Goal: Find specific page/section: Find specific page/section

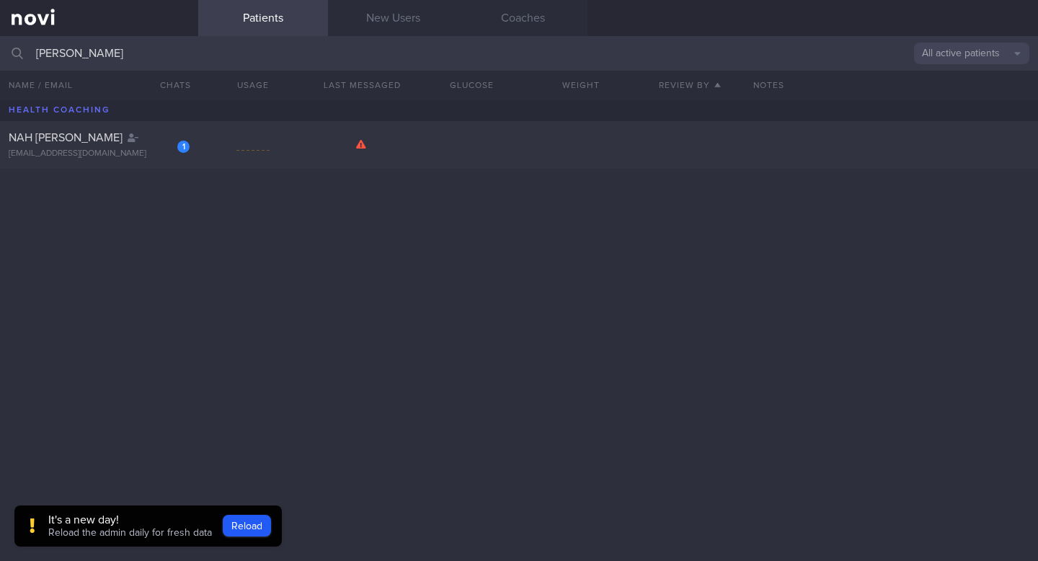
click at [138, 58] on input "[PERSON_NAME]" at bounding box center [519, 53] width 1038 height 35
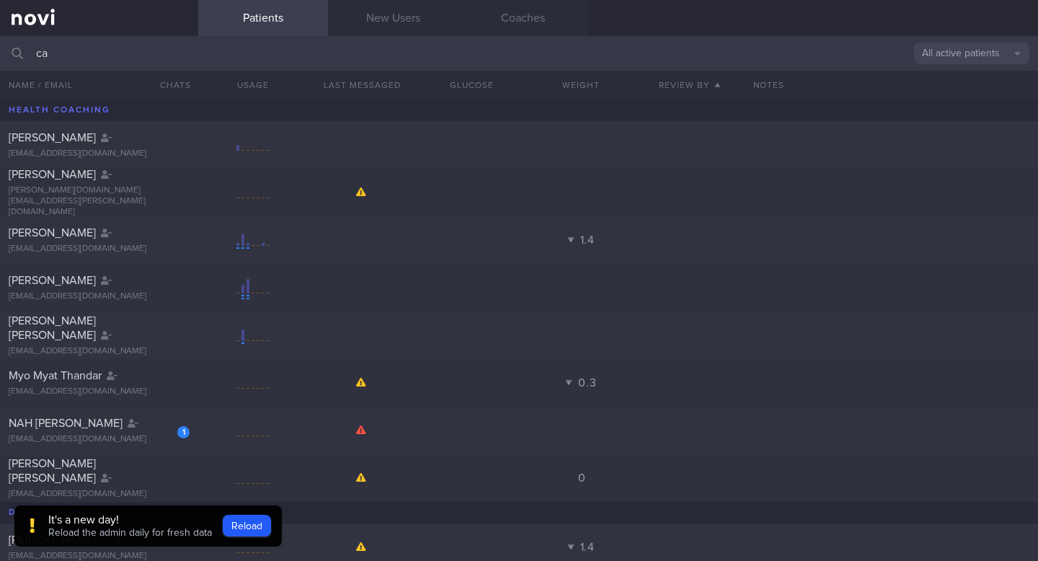
type input "c"
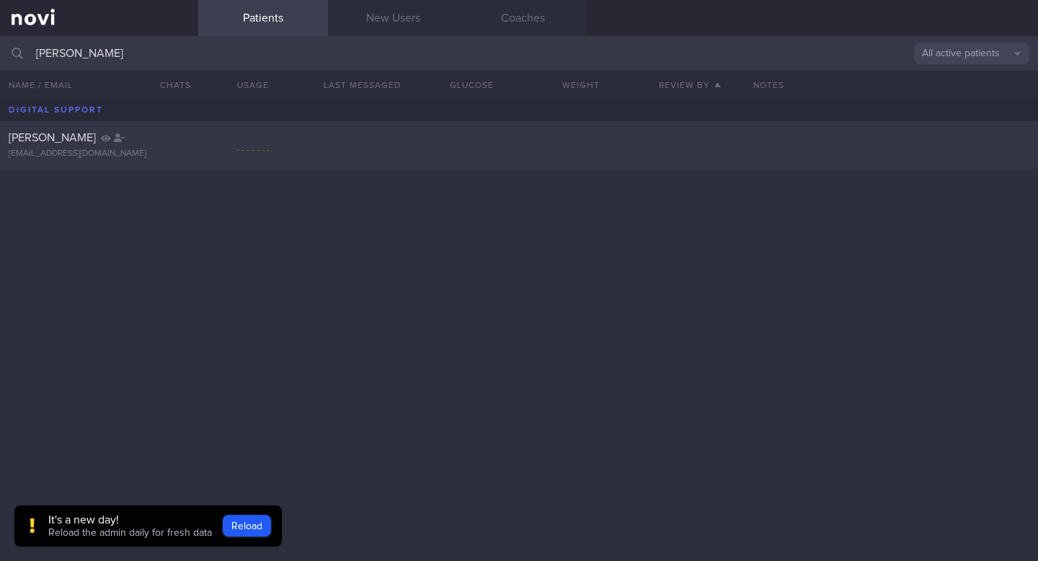
type input "[PERSON_NAME]"
click at [45, 127] on div "[PERSON_NAME] [EMAIL_ADDRESS][DOMAIN_NAME]" at bounding box center [519, 145] width 1038 height 48
select select "9"
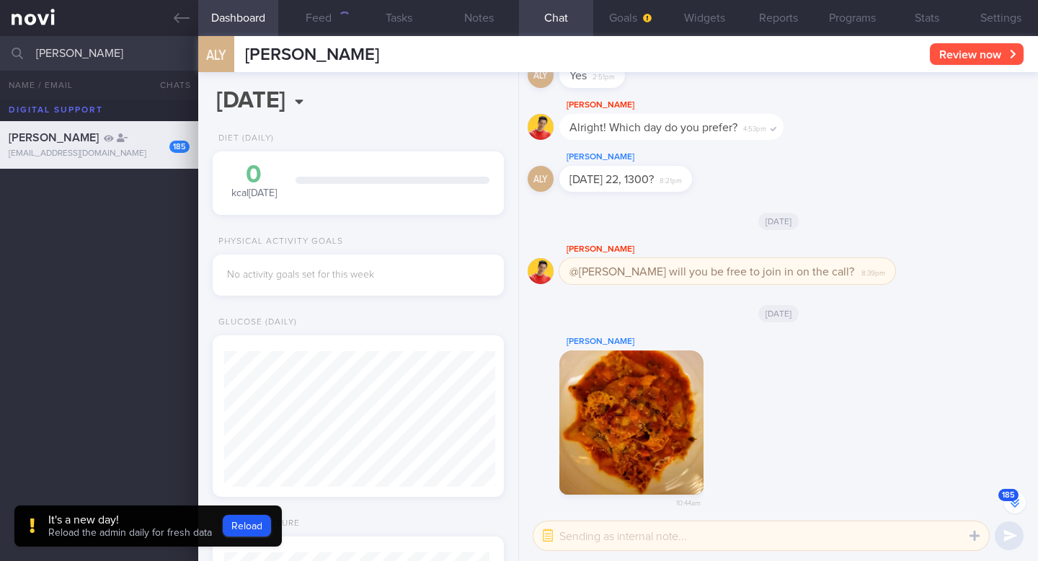
scroll to position [136, 271]
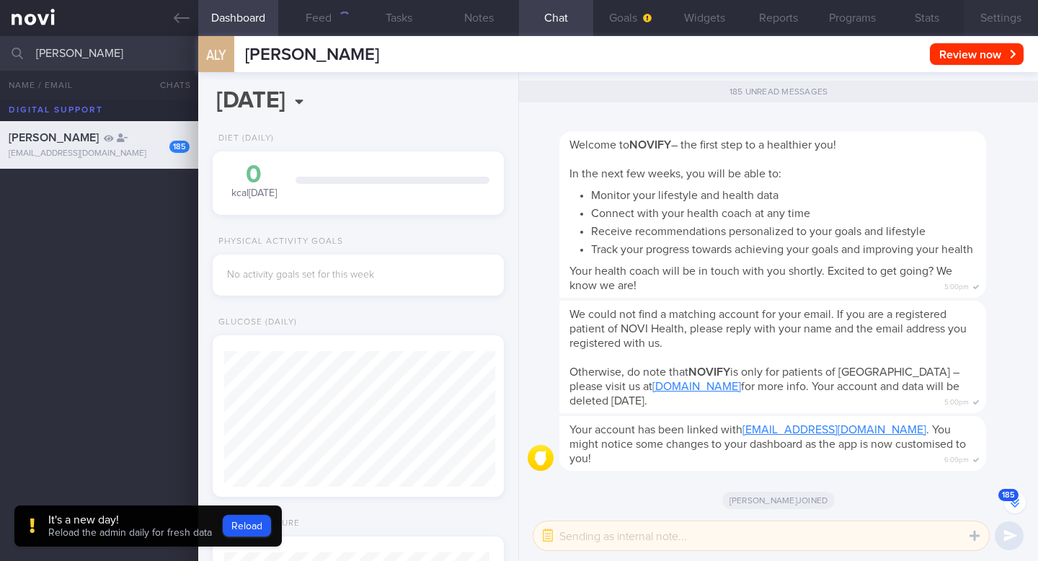
click at [1007, 22] on button "Settings" at bounding box center [1001, 18] width 74 height 36
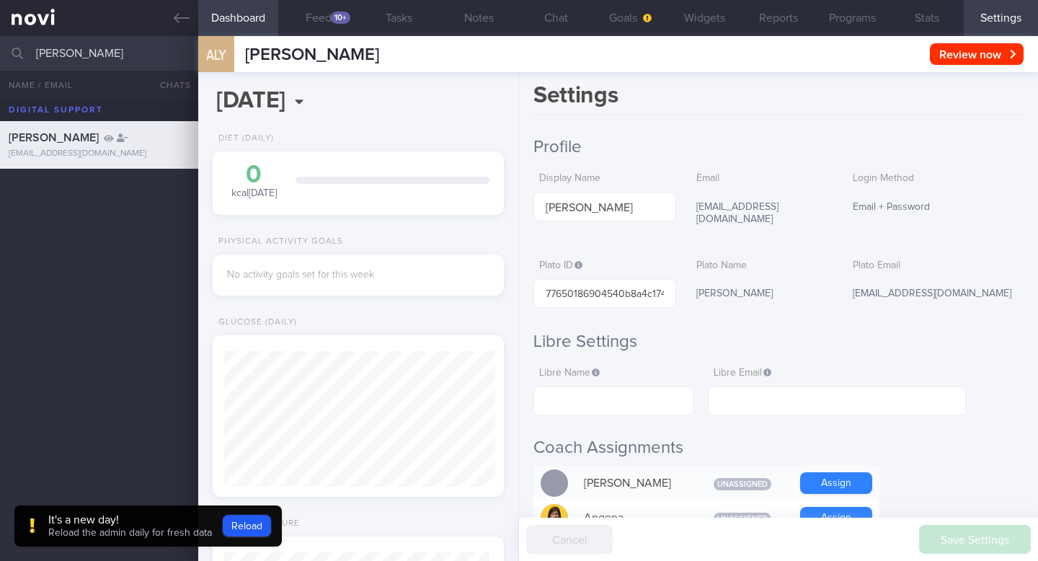
scroll to position [133, 265]
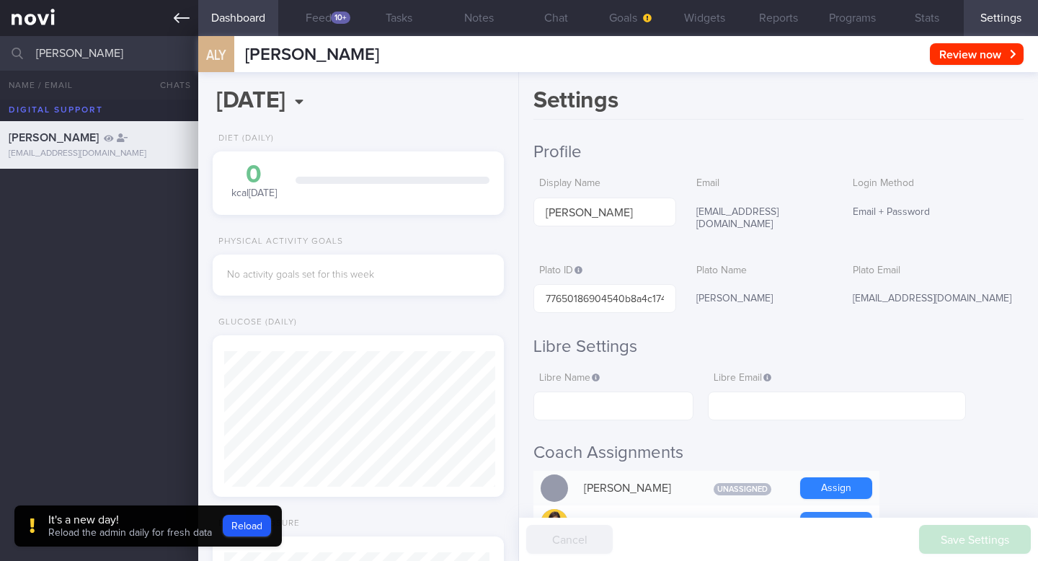
click at [174, 18] on icon at bounding box center [182, 18] width 16 height 10
